Goal: Task Accomplishment & Management: Manage account settings

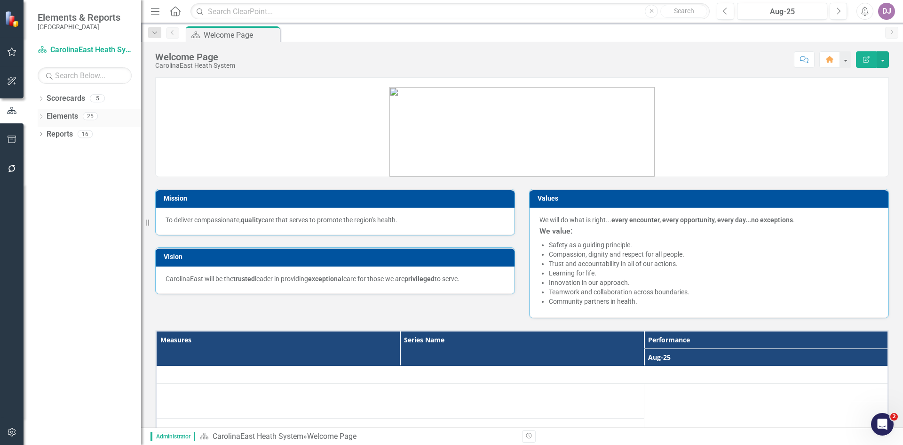
click at [64, 119] on link "Elements" at bounding box center [63, 116] width 32 height 11
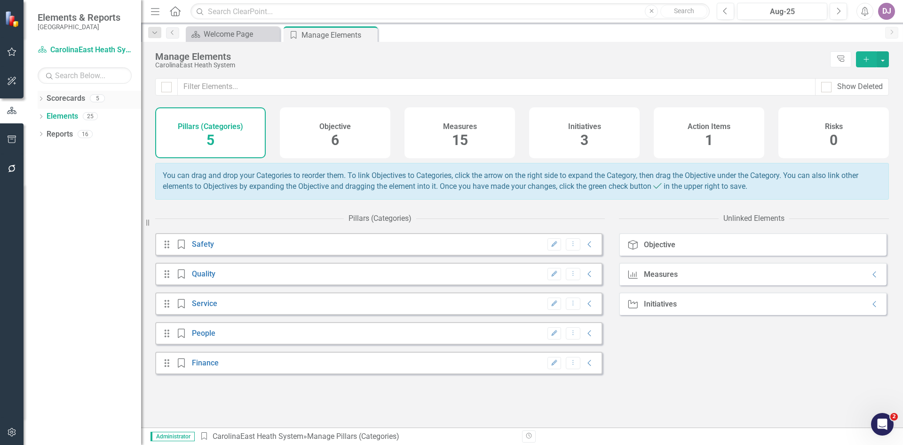
click at [74, 97] on link "Scorecards" at bounding box center [66, 98] width 39 height 11
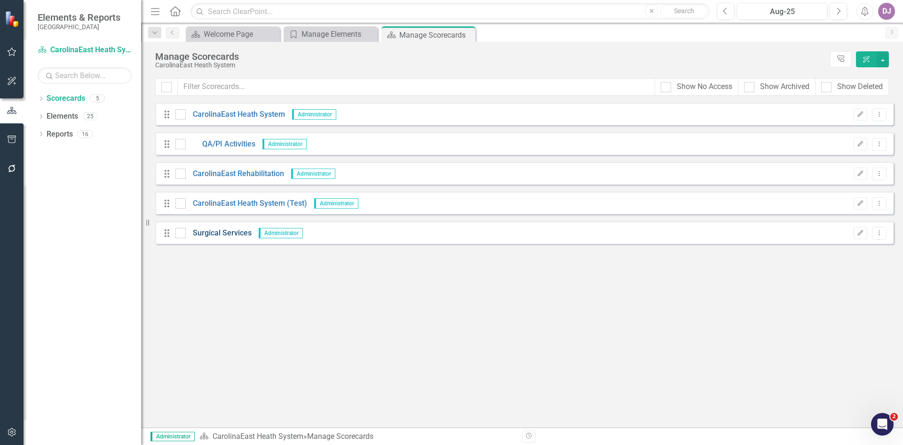
click at [233, 235] on link "Surgical Services" at bounding box center [219, 233] width 66 height 11
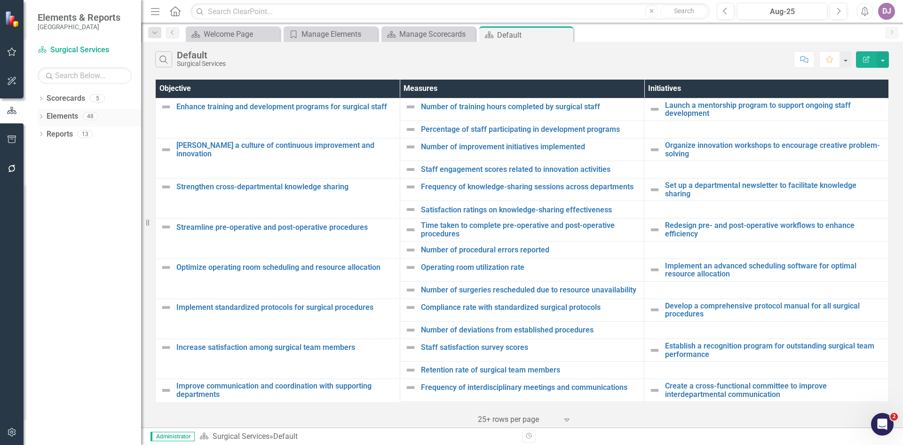
click at [69, 117] on link "Elements" at bounding box center [63, 116] width 32 height 11
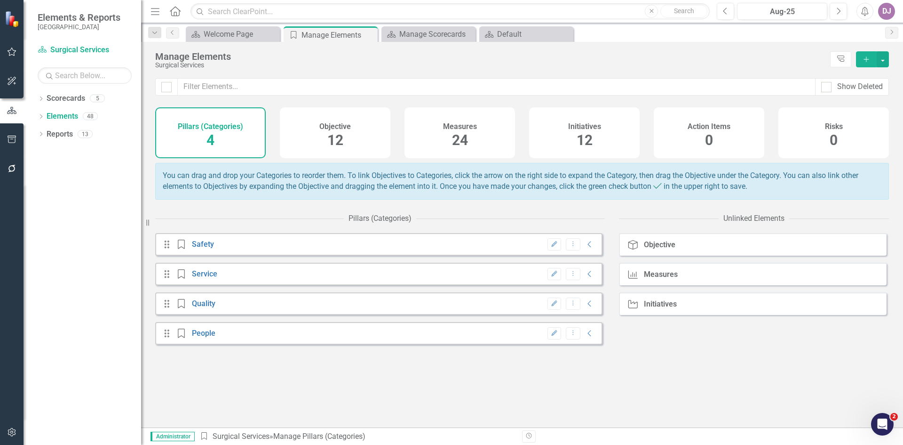
click at [461, 141] on span "24" at bounding box center [460, 140] width 16 height 16
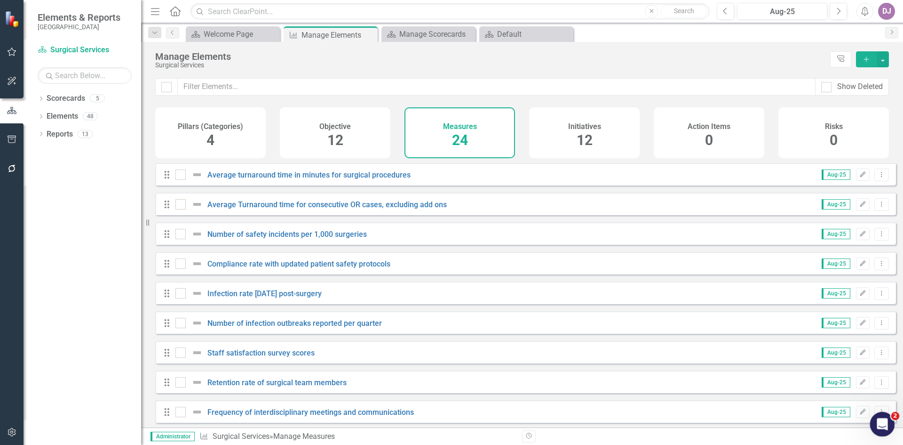
click at [885, 425] on icon "Open Intercom Messenger" at bounding box center [882, 423] width 16 height 16
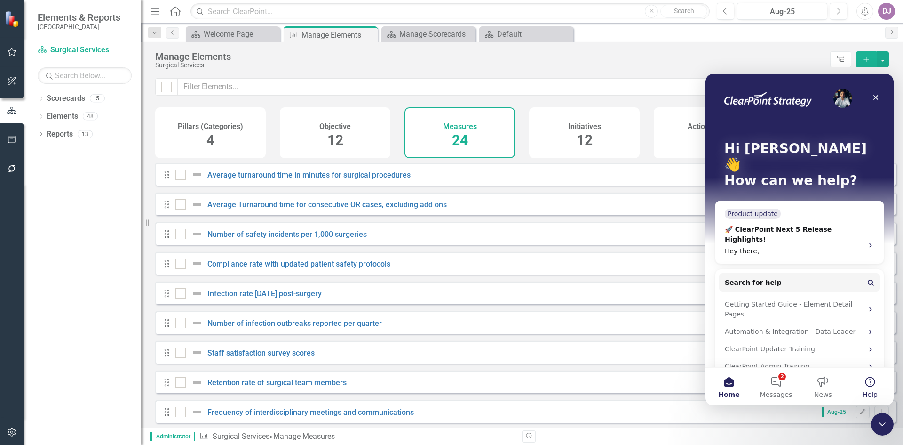
click at [875, 387] on button "Help" at bounding box center [870, 386] width 47 height 38
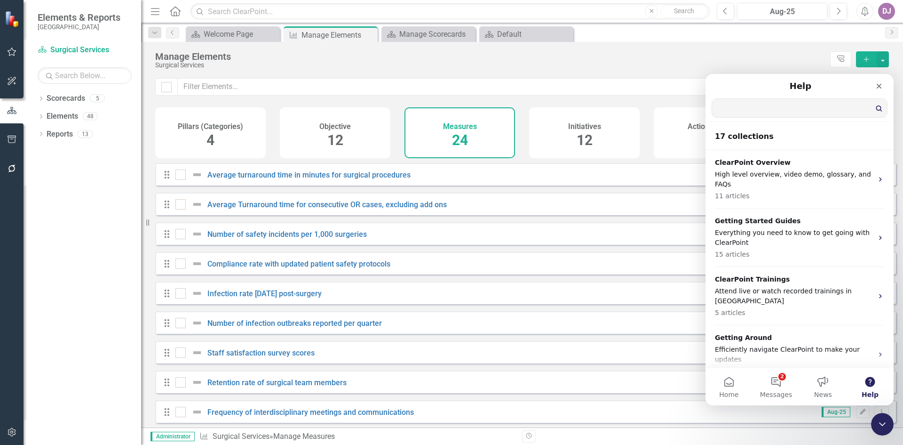
click at [742, 106] on input "Search for help" at bounding box center [799, 108] width 175 height 18
type input "categories"
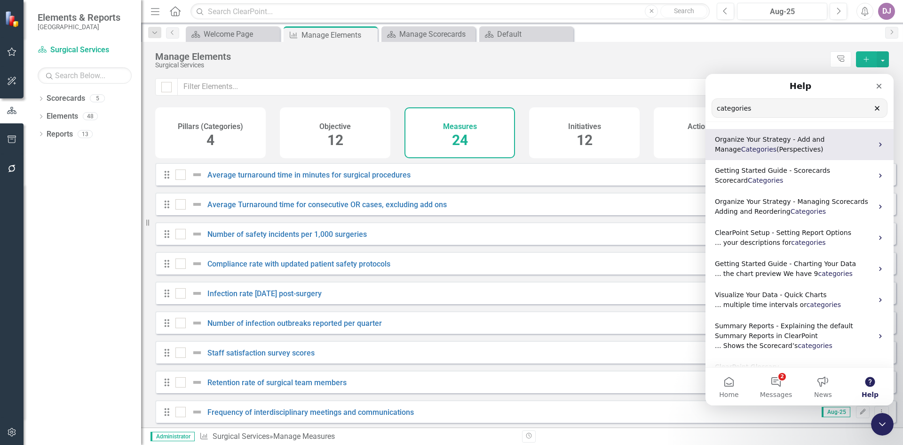
click at [777, 149] on span "(Perspectives)" at bounding box center [800, 149] width 47 height 8
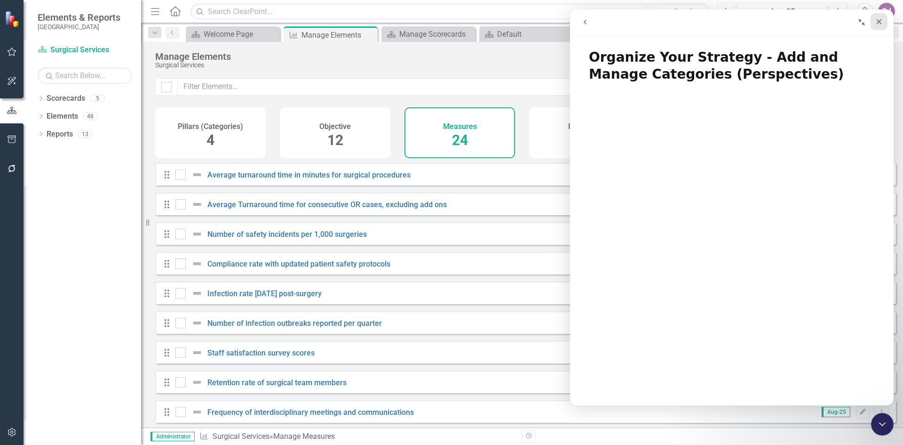
click at [883, 23] on icon "Close" at bounding box center [880, 22] width 8 height 8
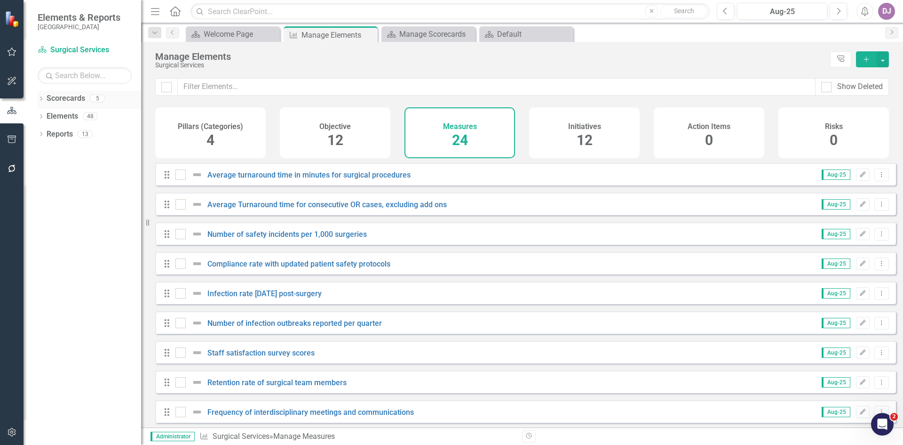
click at [65, 99] on link "Scorecards" at bounding box center [66, 98] width 39 height 11
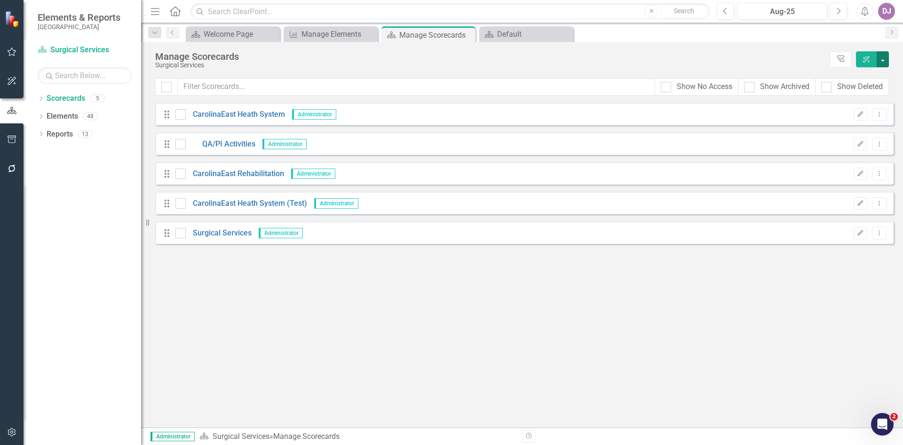
click at [885, 62] on button "button" at bounding box center [883, 59] width 12 height 16
click at [842, 93] on link "Add Add Scorecard" at bounding box center [839, 95] width 97 height 17
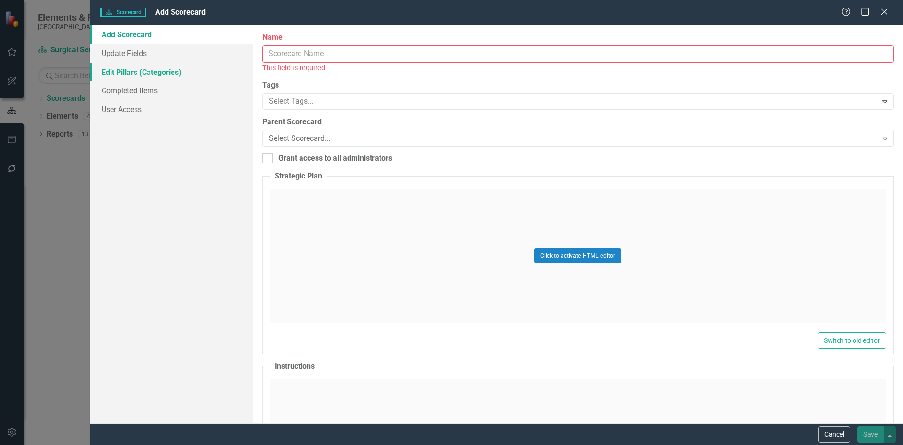
click at [122, 75] on link "Edit Pillars (Categories)" at bounding box center [171, 72] width 163 height 19
click at [285, 53] on input "Name" at bounding box center [578, 53] width 631 height 17
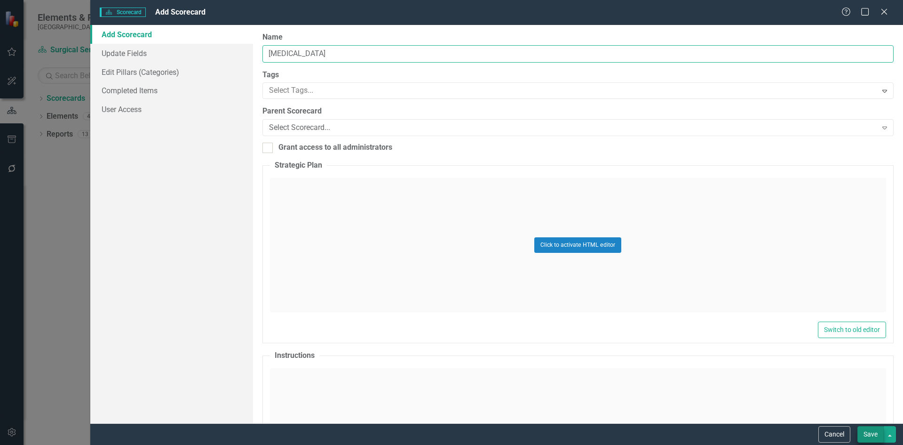
type input "[MEDICAL_DATA]"
click at [870, 434] on button "Save" at bounding box center [871, 434] width 26 height 16
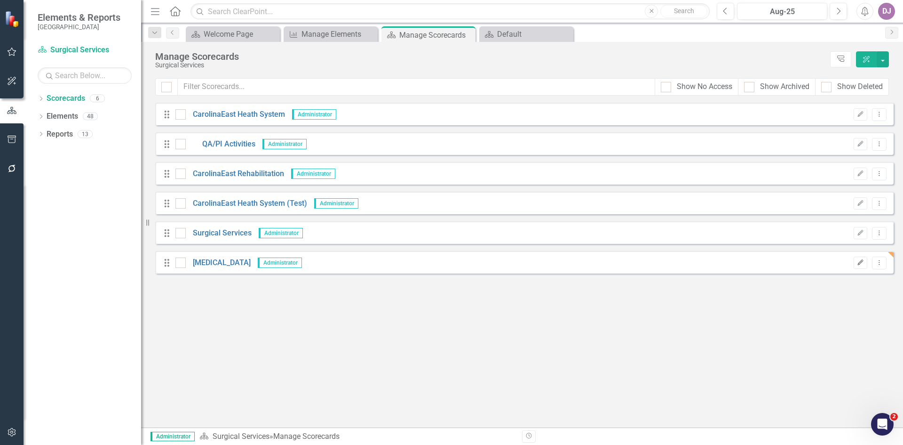
click at [859, 262] on icon "Edit" at bounding box center [860, 263] width 7 height 6
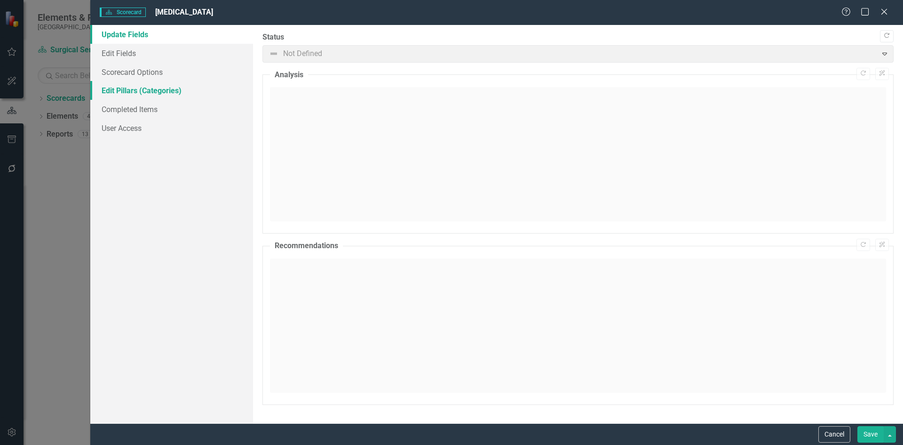
click at [127, 87] on link "Edit Pillars (Categories)" at bounding box center [171, 90] width 163 height 19
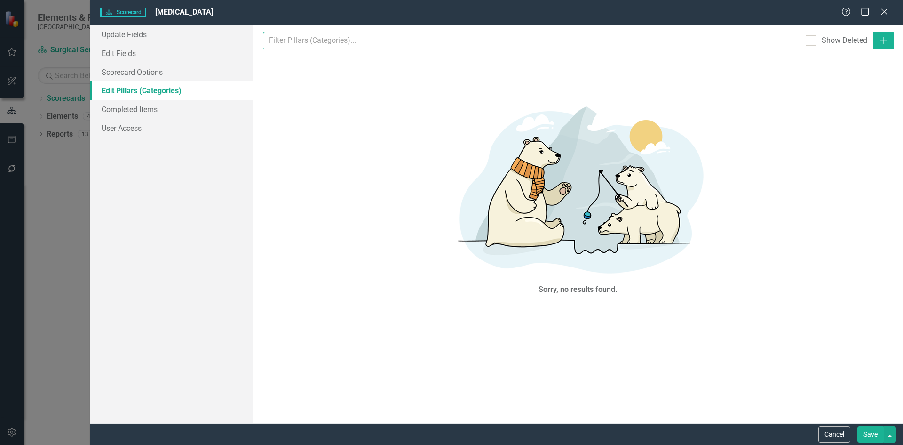
click at [785, 46] on input "text" at bounding box center [531, 40] width 537 height 17
click at [778, 44] on input "text" at bounding box center [531, 40] width 537 height 17
click at [273, 47] on input "text" at bounding box center [531, 40] width 537 height 17
click at [885, 41] on icon "Add" at bounding box center [883, 41] width 9 height 8
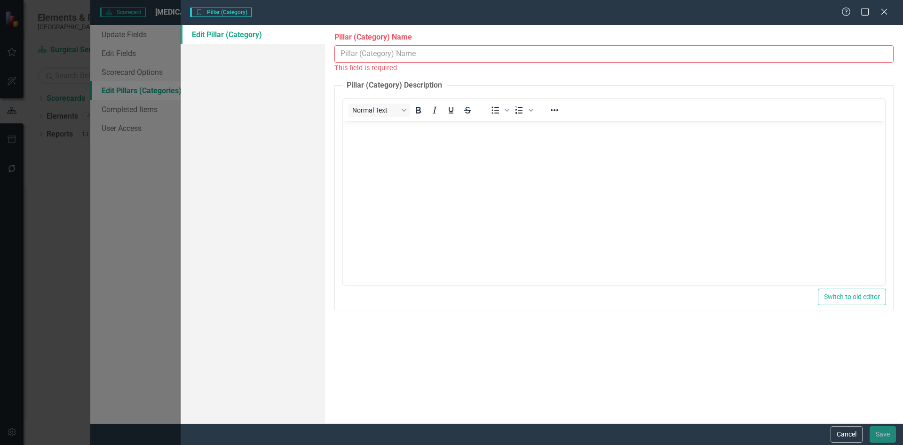
click at [883, 54] on input "Pillar (Category) Name" at bounding box center [614, 53] width 559 height 17
click at [272, 85] on div "Edit Pillar (Category)" at bounding box center [253, 224] width 144 height 398
click at [233, 35] on link "Edit Pillar (Category)" at bounding box center [253, 34] width 144 height 19
click at [847, 438] on button "Cancel" at bounding box center [847, 434] width 32 height 16
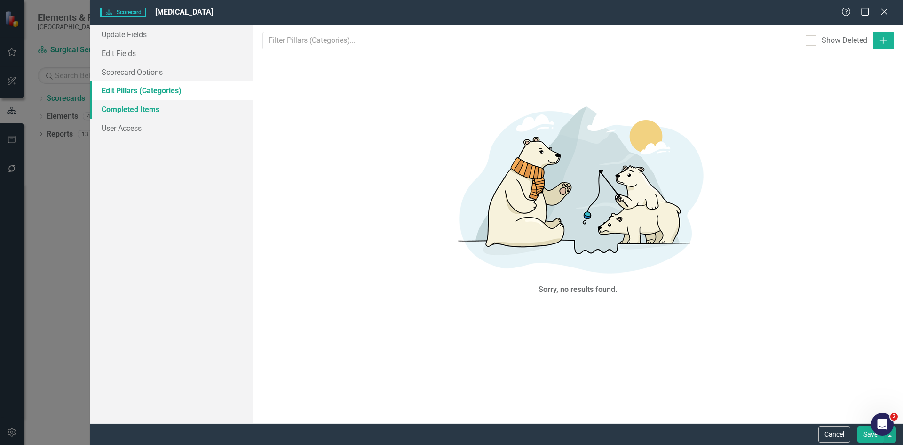
click at [149, 113] on link "Completed Items" at bounding box center [171, 109] width 163 height 19
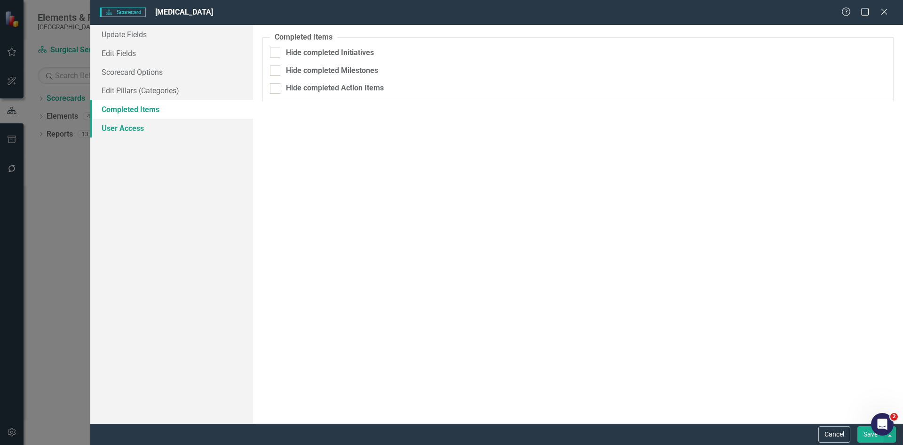
click at [136, 127] on link "User Access" at bounding box center [171, 128] width 163 height 19
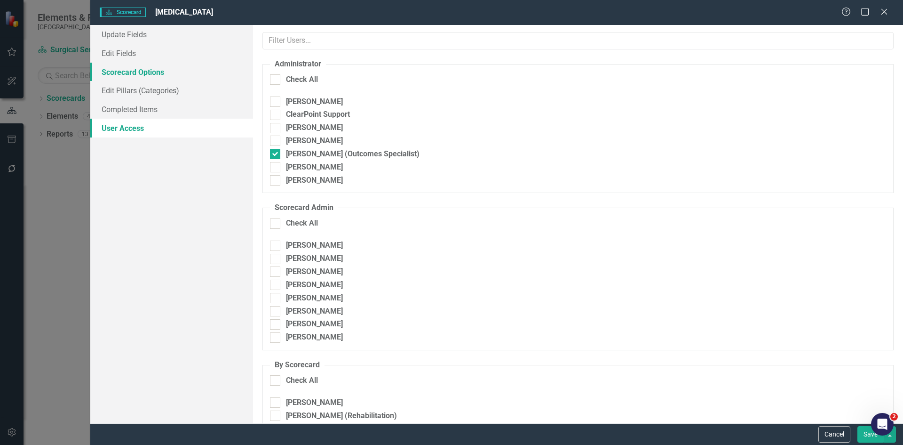
click at [124, 77] on link "Scorecard Options" at bounding box center [171, 72] width 163 height 19
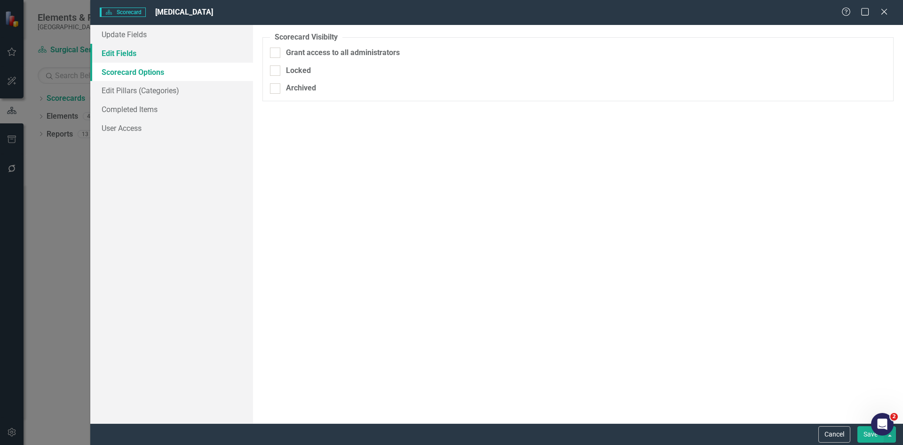
click at [122, 56] on link "Edit Fields" at bounding box center [171, 53] width 163 height 19
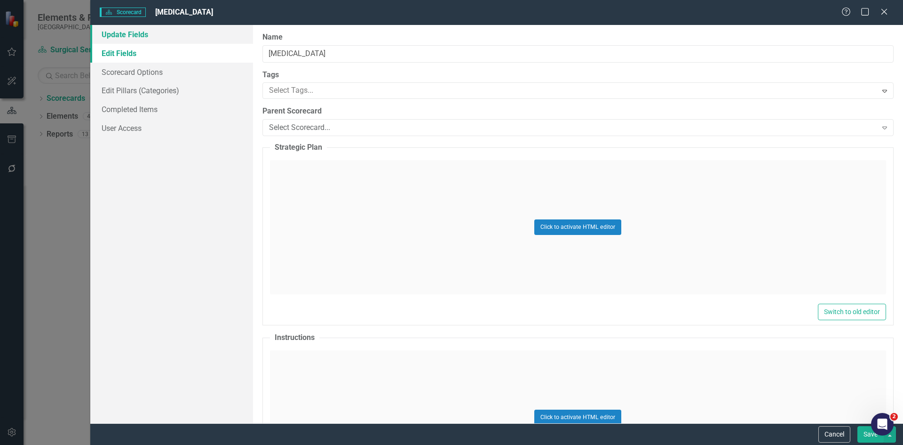
click at [126, 40] on link "Update Fields" at bounding box center [171, 34] width 163 height 19
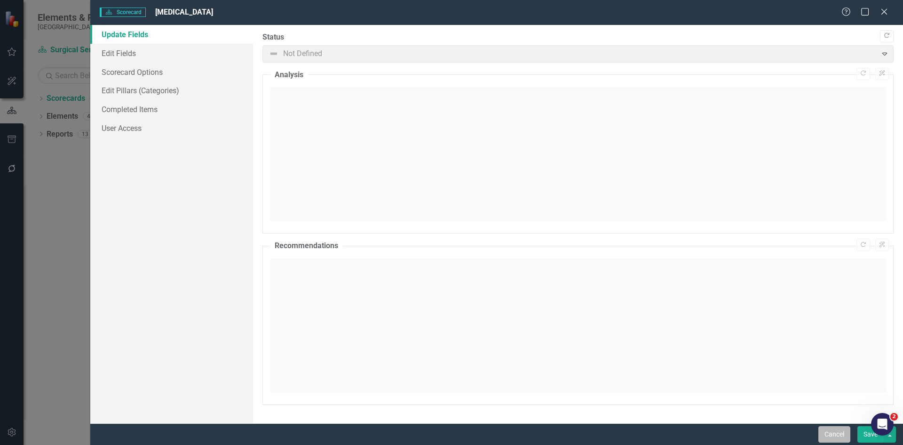
click at [842, 436] on button "Cancel" at bounding box center [835, 434] width 32 height 16
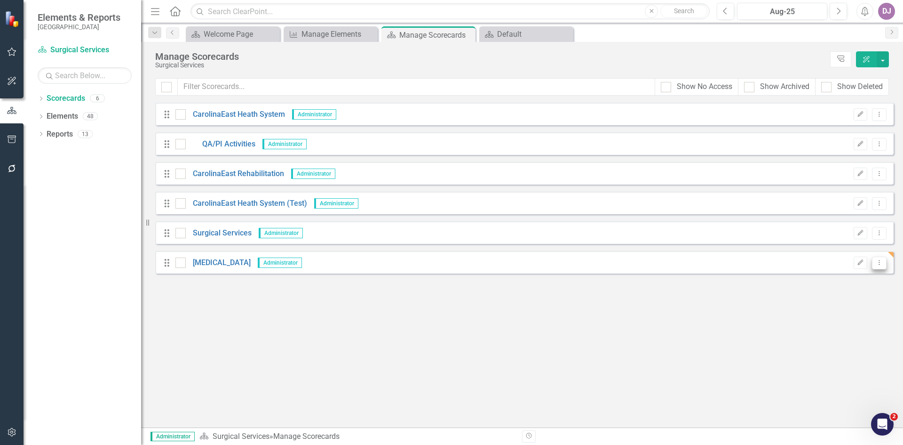
click at [874, 263] on button "Dropdown Menu" at bounding box center [879, 262] width 15 height 13
click at [843, 331] on link "Trash Delete Scorecard" at bounding box center [834, 330] width 104 height 17
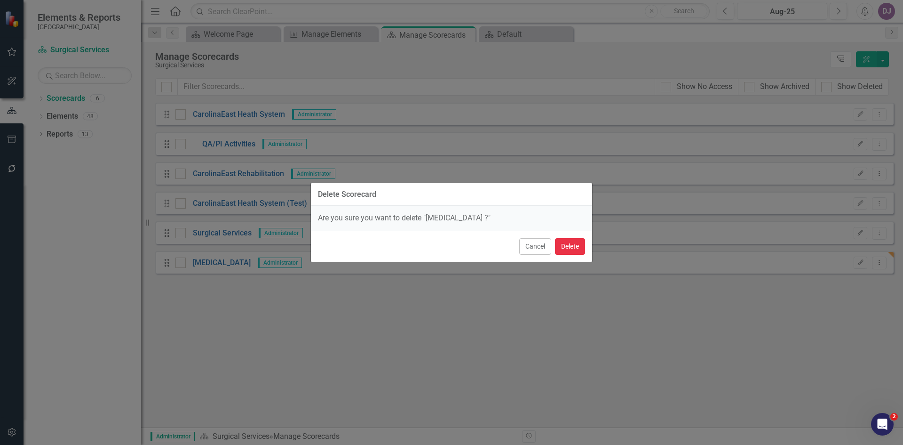
click at [577, 253] on button "Delete" at bounding box center [570, 246] width 30 height 16
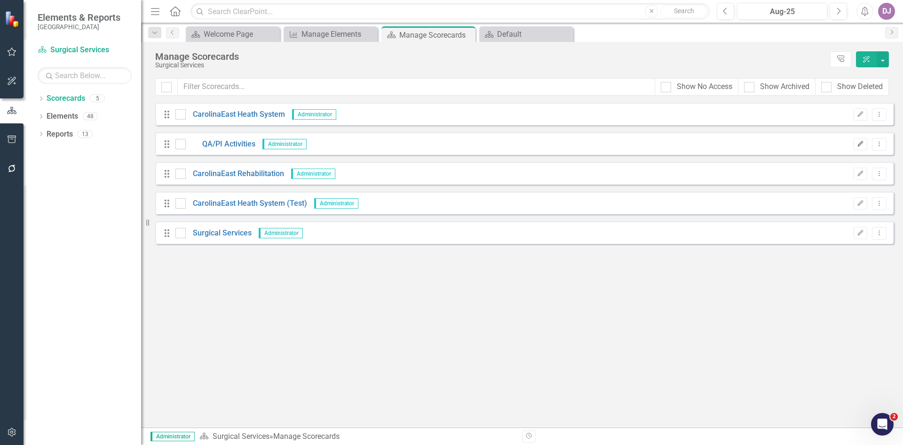
click at [862, 145] on icon "Edit" at bounding box center [860, 144] width 7 height 6
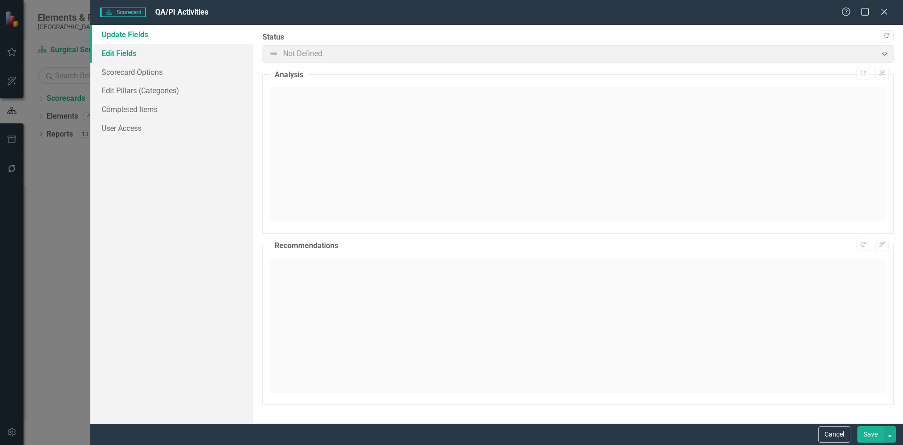
click at [134, 53] on link "Edit Fields" at bounding box center [171, 53] width 163 height 19
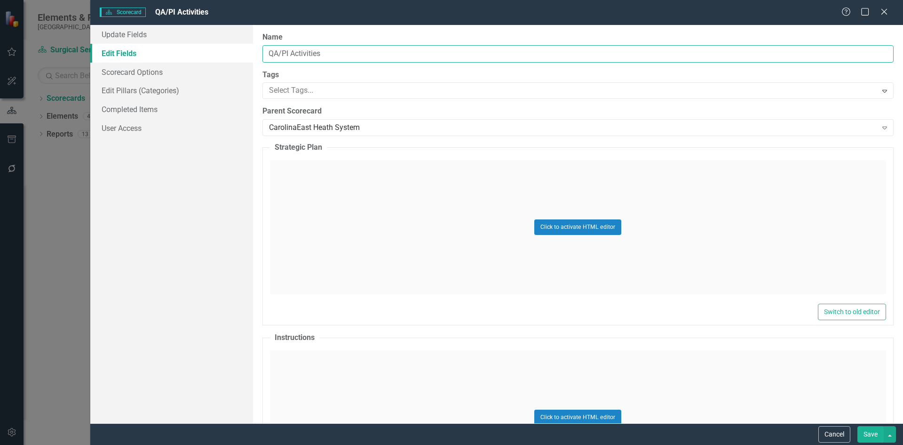
click at [267, 54] on input "QA/PI Activities" at bounding box center [578, 53] width 631 height 17
click at [120, 90] on link "Edit Pillars (Categories)" at bounding box center [171, 90] width 163 height 19
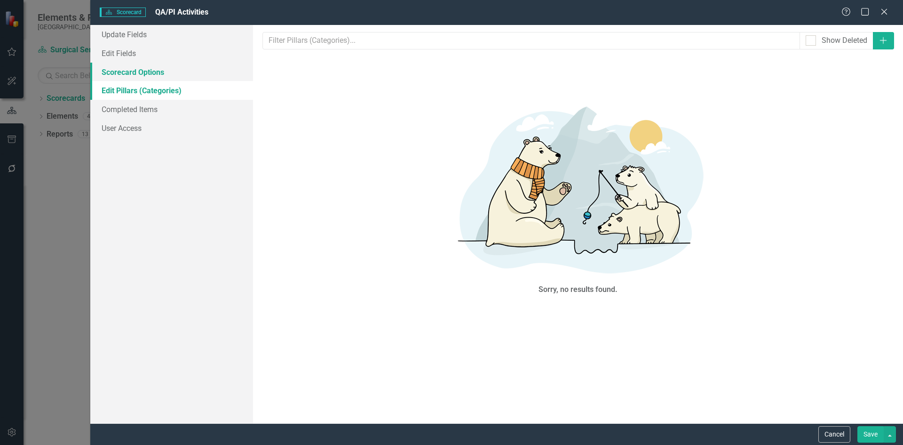
click at [127, 76] on link "Scorecard Options" at bounding box center [171, 72] width 163 height 19
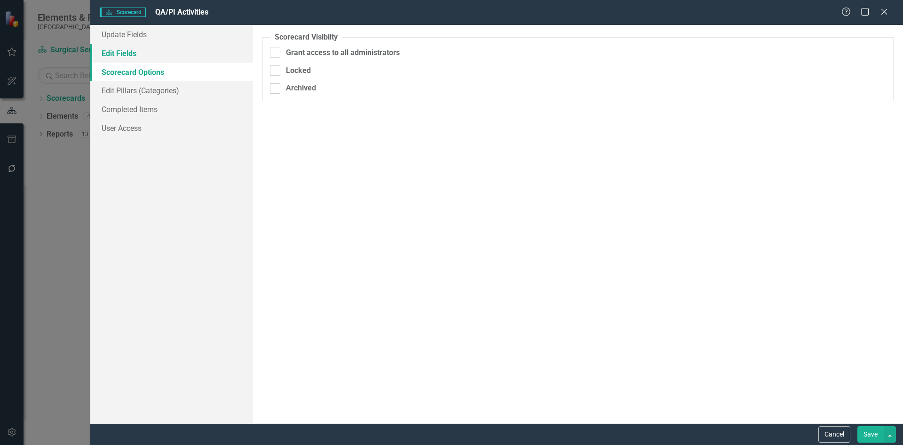
click at [125, 57] on link "Edit Fields" at bounding box center [171, 53] width 163 height 19
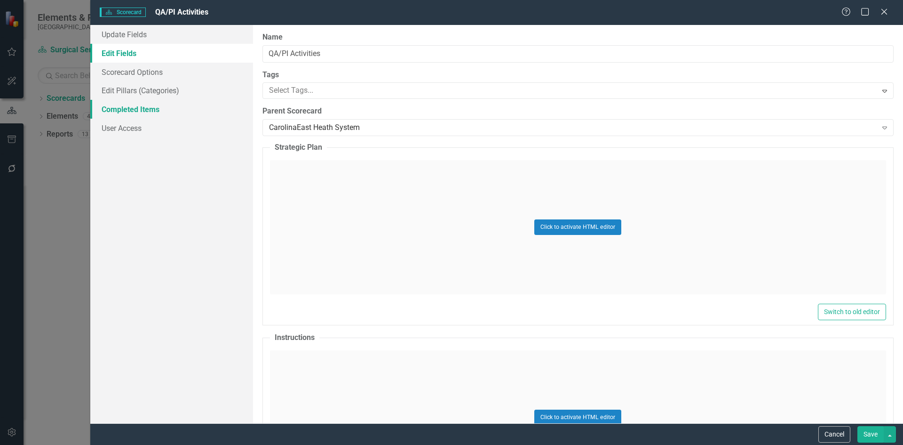
click at [132, 110] on link "Completed Items" at bounding box center [171, 109] width 163 height 19
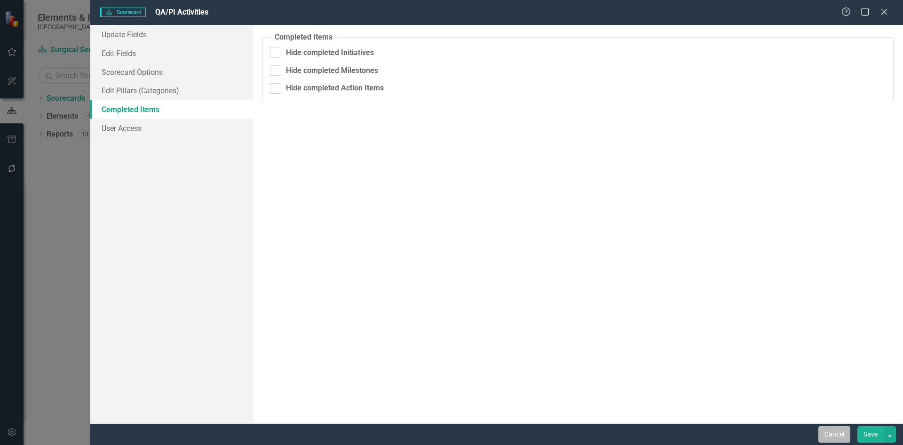
click at [827, 432] on button "Cancel" at bounding box center [835, 434] width 32 height 16
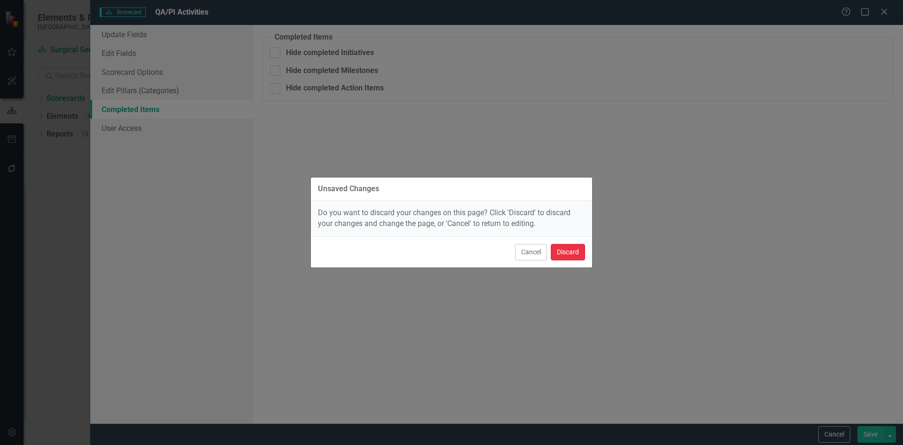
click at [564, 248] on button "Discard" at bounding box center [568, 252] width 34 height 16
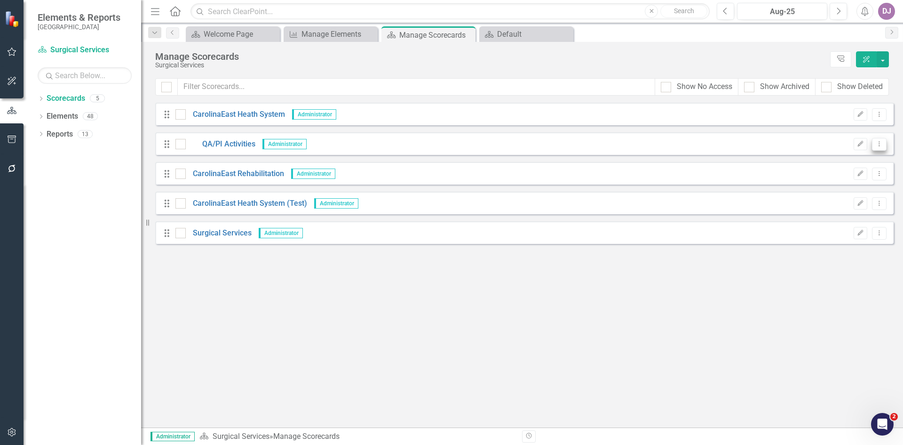
click at [883, 146] on icon "Dropdown Menu" at bounding box center [880, 144] width 8 height 6
click at [236, 146] on link "QA/PI Activities" at bounding box center [221, 144] width 70 height 11
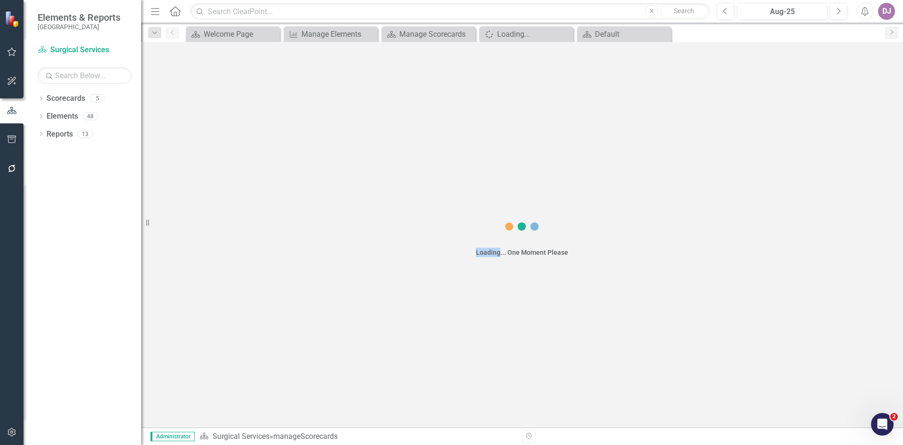
click at [236, 146] on div "Loading... One Moment Please" at bounding box center [522, 234] width 762 height 385
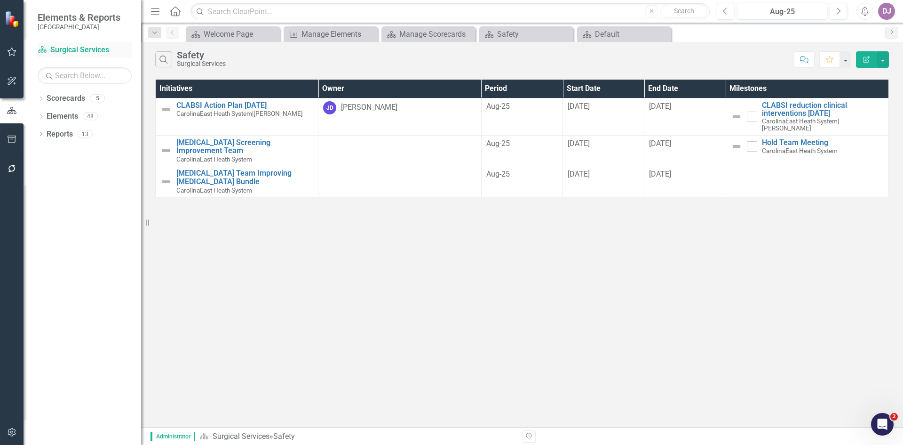
click at [70, 50] on link "Scorecard Surgical Services" at bounding box center [85, 50] width 94 height 11
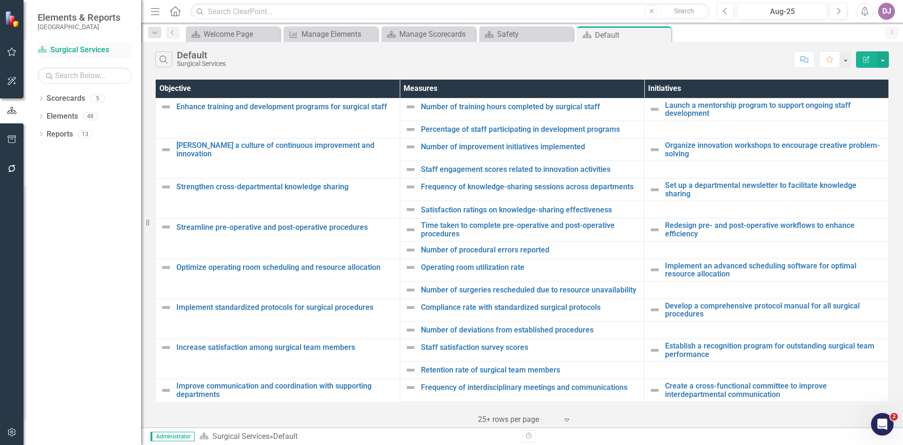
click at [70, 50] on link "Scorecard Surgical Services" at bounding box center [85, 50] width 94 height 11
click at [70, 96] on link "Scorecards" at bounding box center [66, 98] width 39 height 11
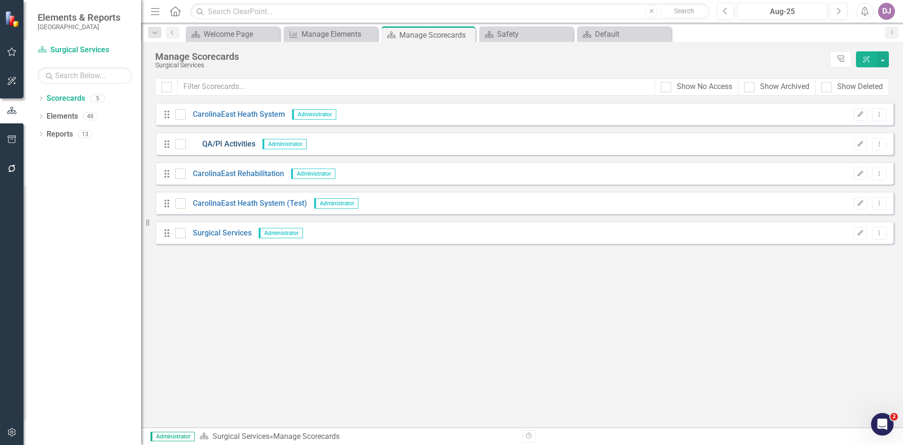
click at [239, 145] on link "QA/PI Activities" at bounding box center [221, 144] width 70 height 11
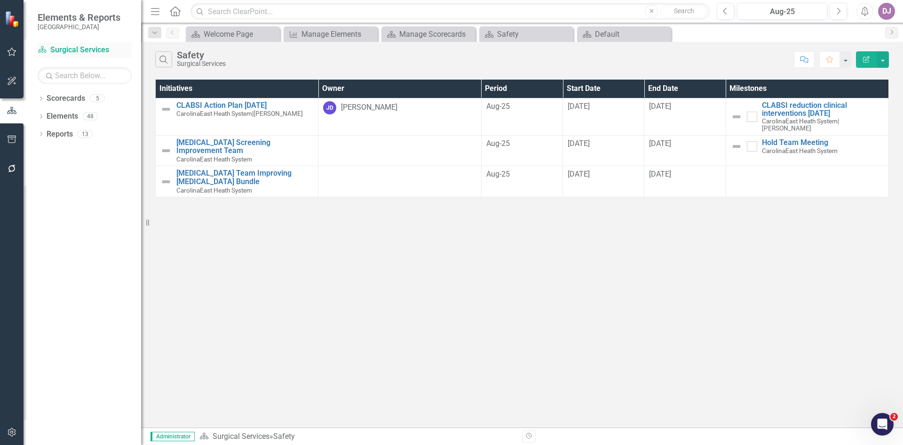
click at [104, 49] on link "Scorecard Surgical Services" at bounding box center [85, 50] width 94 height 11
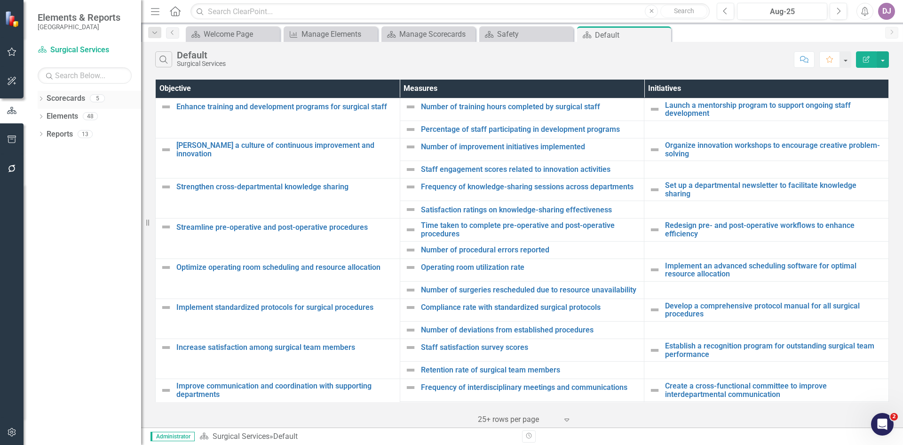
click at [82, 98] on link "Scorecards" at bounding box center [66, 98] width 39 height 11
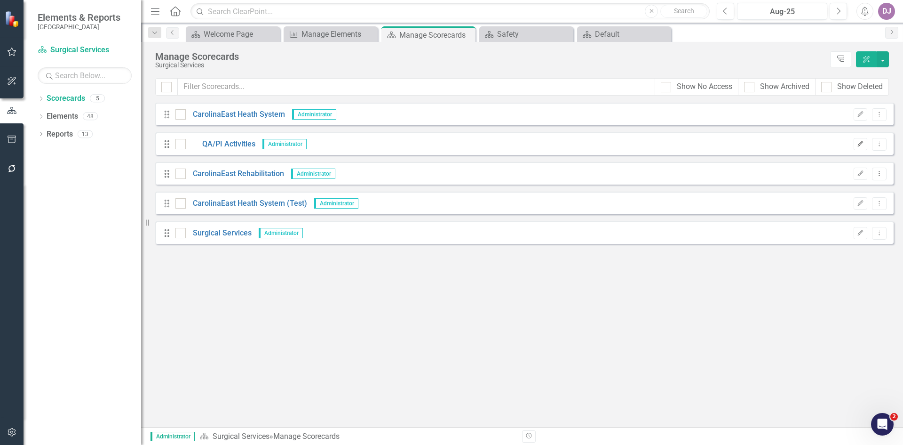
click at [858, 147] on button "Edit" at bounding box center [861, 144] width 14 height 12
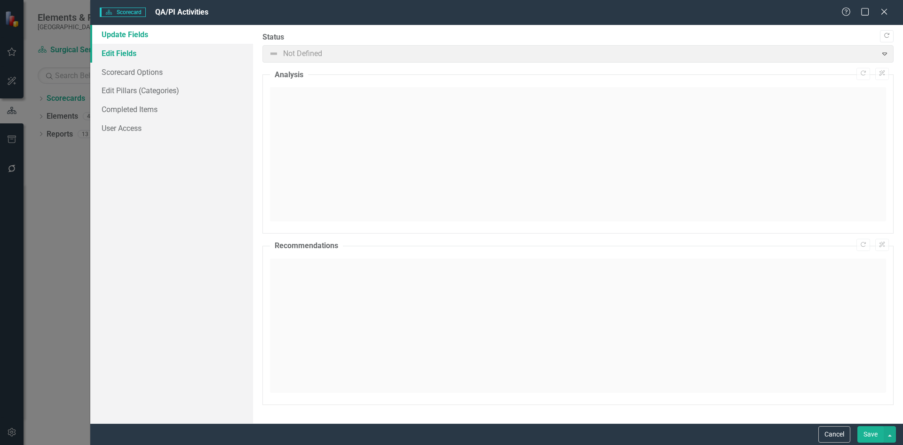
click at [132, 56] on link "Edit Fields" at bounding box center [171, 53] width 163 height 19
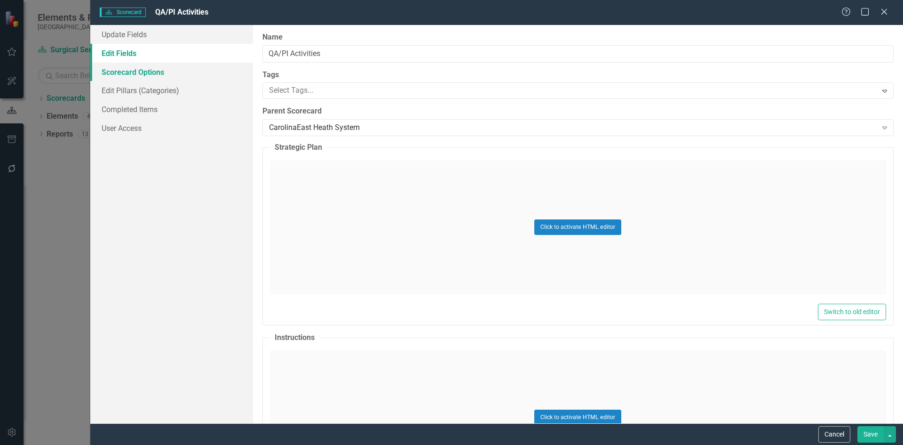
click at [132, 70] on link "Scorecard Options" at bounding box center [171, 72] width 163 height 19
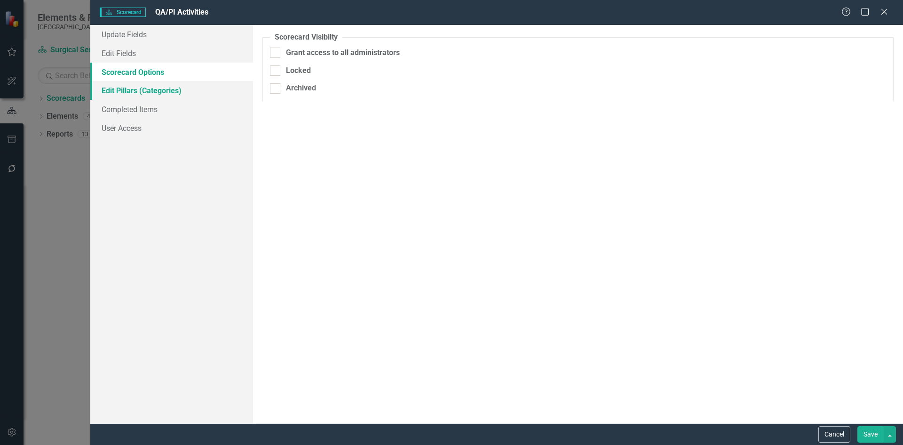
click at [130, 89] on link "Edit Pillars (Categories)" at bounding box center [171, 90] width 163 height 19
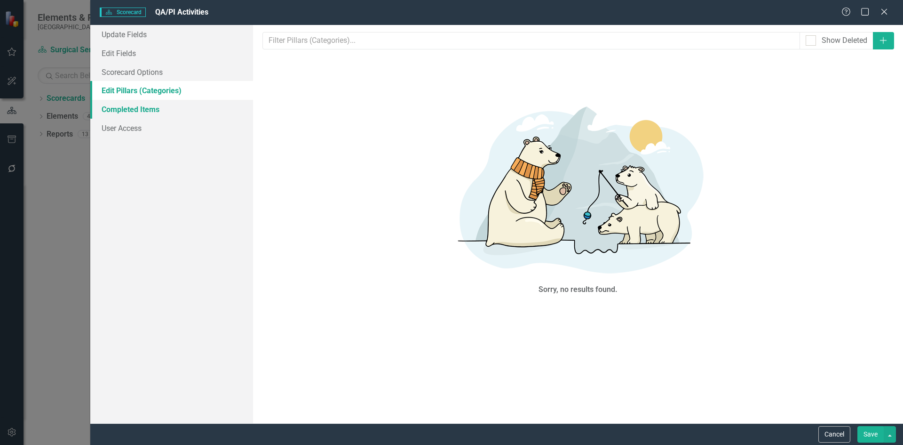
click at [131, 111] on link "Completed Items" at bounding box center [171, 109] width 163 height 19
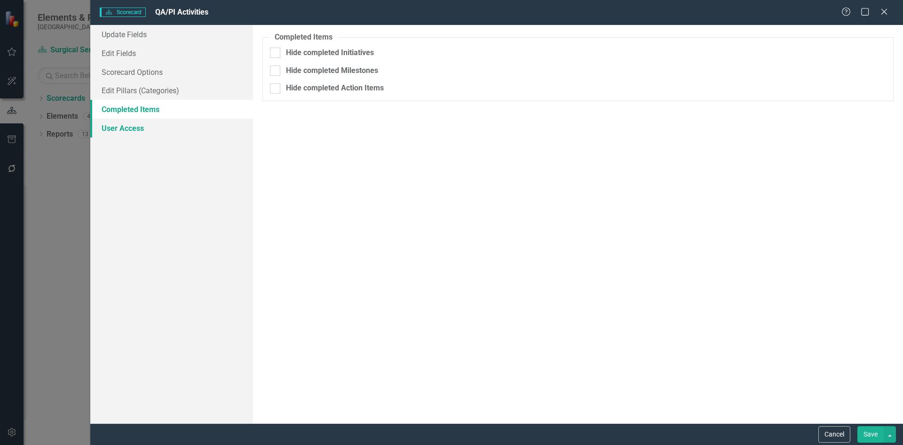
click at [126, 129] on link "User Access" at bounding box center [171, 128] width 163 height 19
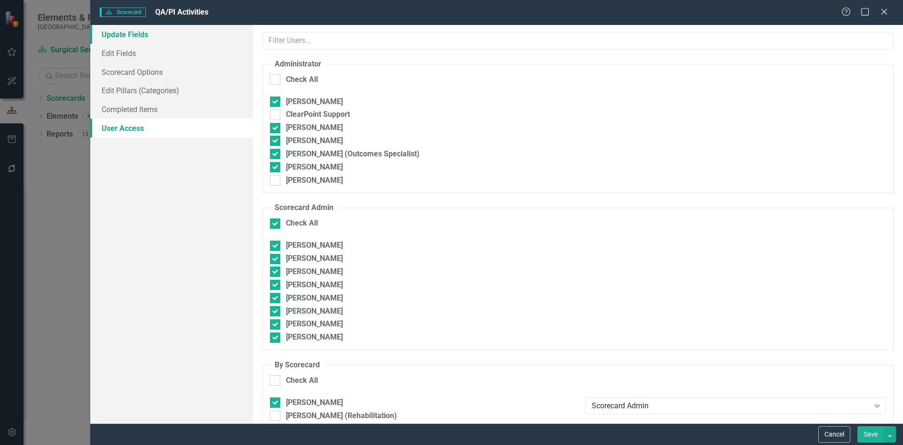
click at [137, 32] on link "Update Fields" at bounding box center [171, 34] width 163 height 19
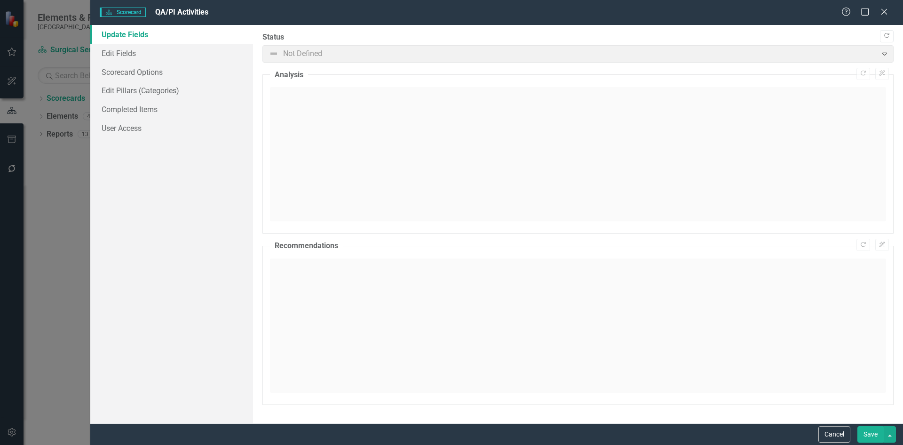
click at [885, 51] on span "Not Defined Expand" at bounding box center [578, 53] width 631 height 17
click at [885, 54] on span "Not Defined Expand" at bounding box center [578, 53] width 631 height 17
click at [291, 50] on span "Not Defined Expand" at bounding box center [578, 53] width 631 height 17
click at [833, 434] on button "Cancel" at bounding box center [835, 434] width 32 height 16
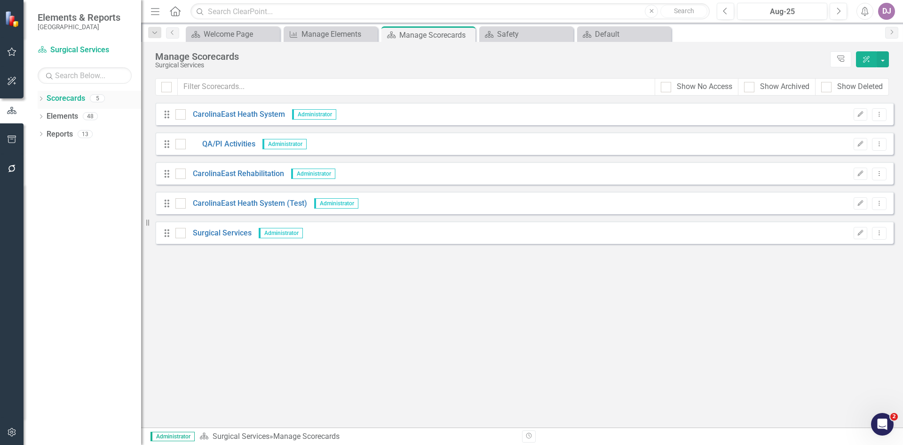
click at [76, 101] on link "Scorecards" at bounding box center [66, 98] width 39 height 11
click at [71, 116] on link "Elements" at bounding box center [63, 116] width 32 height 11
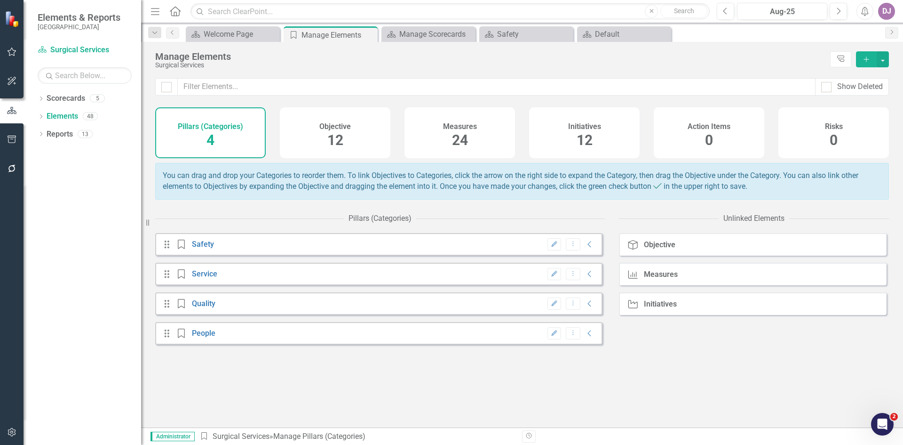
click at [662, 249] on div "Objective" at bounding box center [660, 244] width 32 height 8
click at [207, 248] on link "Safety" at bounding box center [203, 243] width 22 height 9
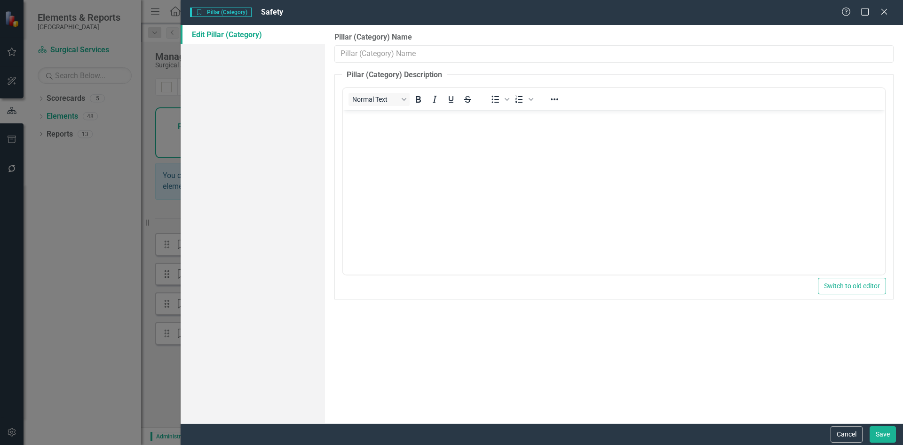
type input "Safety"
click at [845, 435] on button "Cancel" at bounding box center [847, 434] width 32 height 16
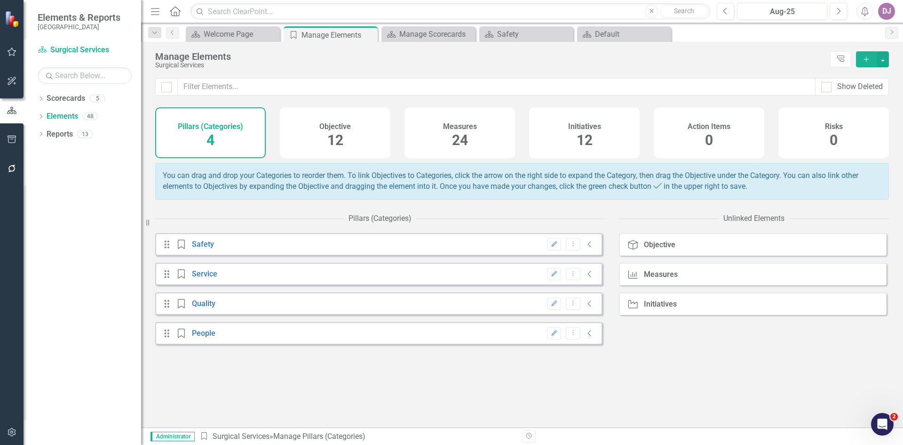
click at [212, 143] on span "4" at bounding box center [211, 140] width 8 height 16
click at [335, 140] on span "12" at bounding box center [335, 140] width 16 height 16
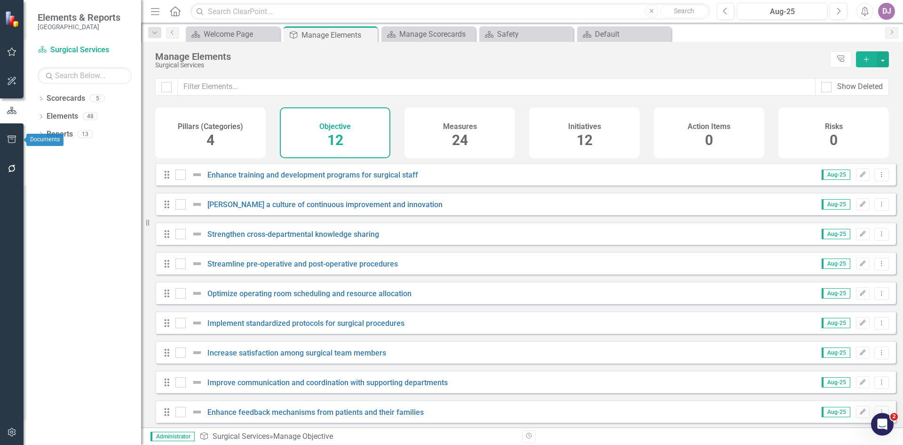
click at [14, 142] on icon "button" at bounding box center [12, 140] width 10 height 8
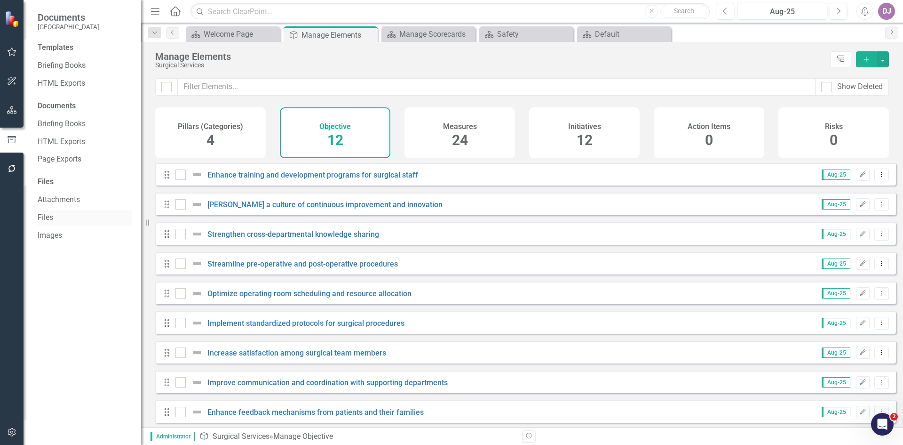
click at [53, 219] on link "Files" at bounding box center [85, 217] width 94 height 11
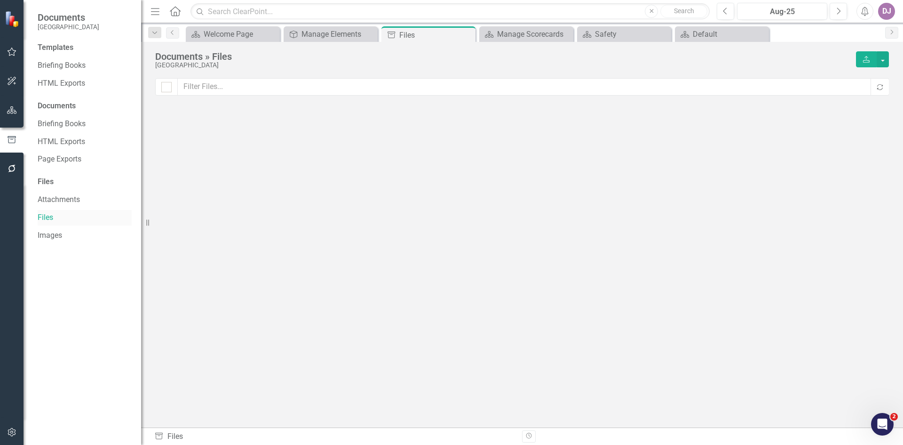
checkbox input "false"
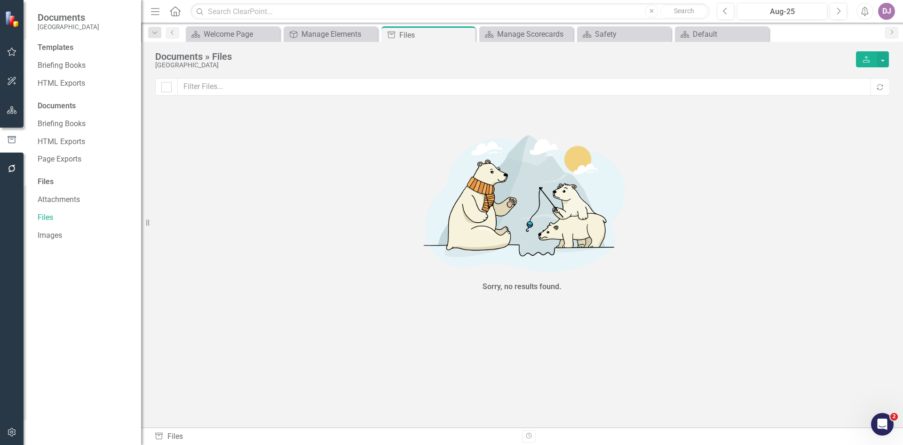
drag, startPoint x: 47, startPoint y: 213, endPoint x: 105, endPoint y: 185, distance: 65.0
click at [105, 185] on div "Files" at bounding box center [85, 181] width 94 height 11
click at [885, 420] on icon "Open Intercom Messenger" at bounding box center [882, 423] width 16 height 16
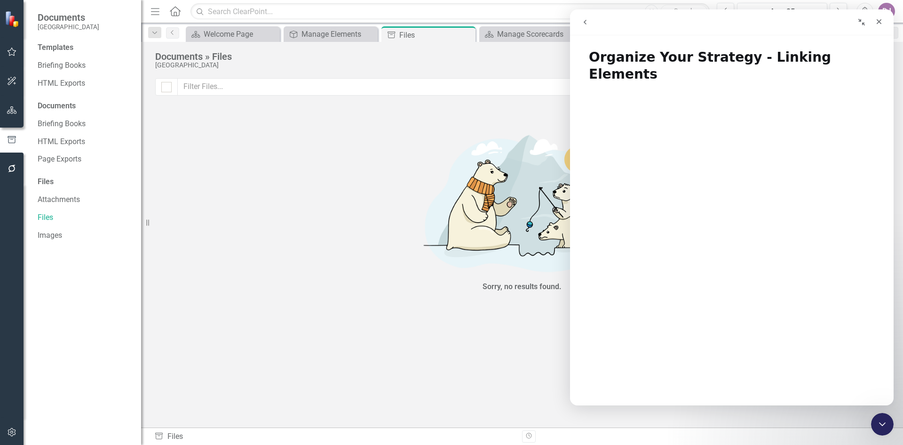
scroll to position [319, 0]
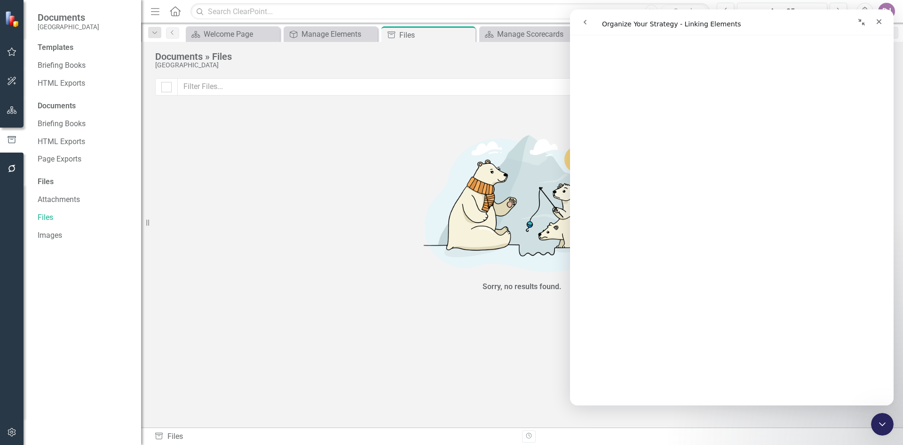
click at [586, 24] on icon "go back" at bounding box center [585, 22] width 3 height 5
click at [98, 256] on div "Templates Briefing Books HTML Exports Documents Briefing Books HTML Exports Pag…" at bounding box center [83, 243] width 118 height 402
click at [877, 24] on icon "Close" at bounding box center [879, 21] width 5 height 5
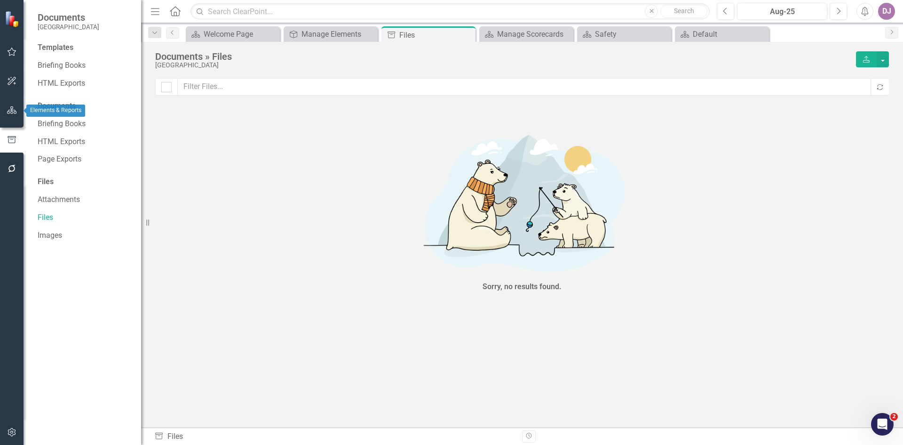
click at [9, 112] on icon "button" at bounding box center [12, 110] width 10 height 8
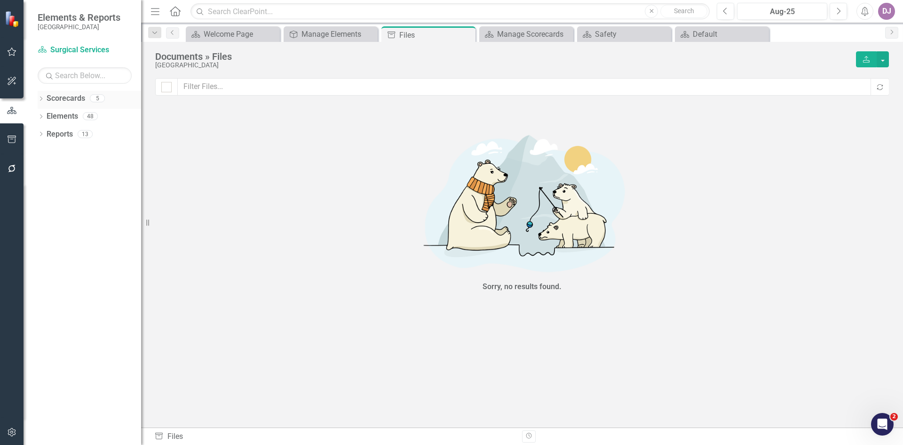
click at [71, 96] on link "Scorecards" at bounding box center [66, 98] width 39 height 11
